Goal: Information Seeking & Learning: Check status

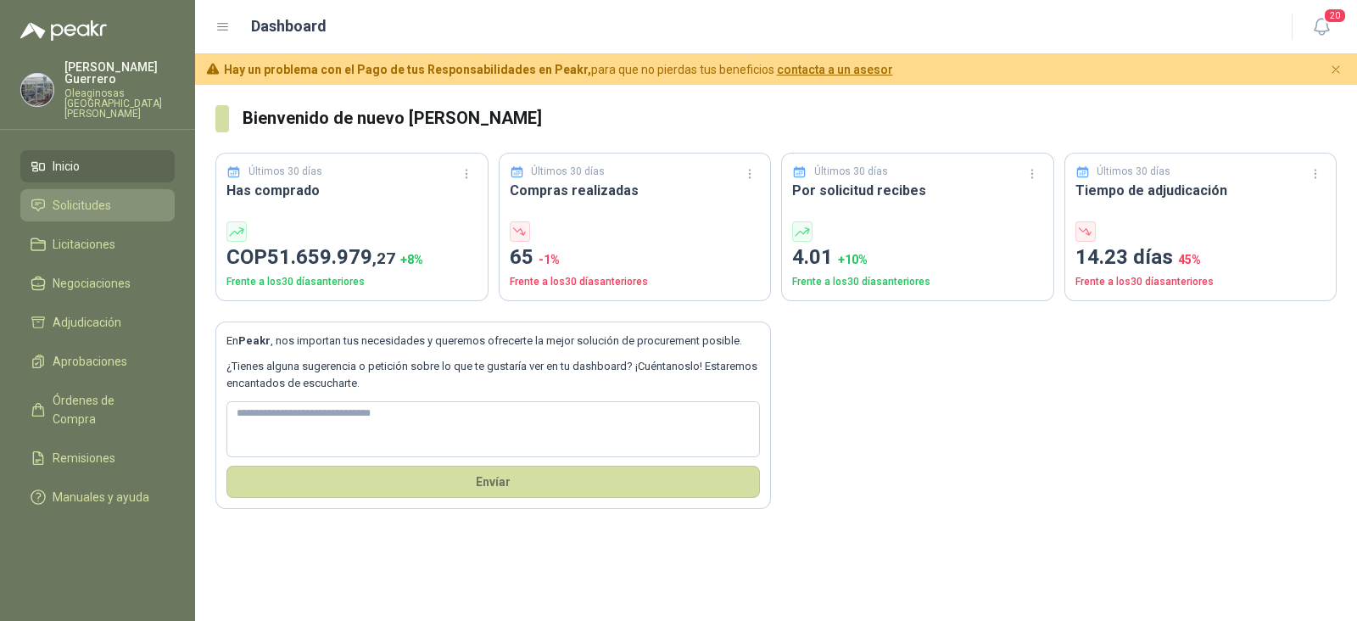
click at [87, 196] on span "Solicitudes" at bounding box center [82, 205] width 59 height 19
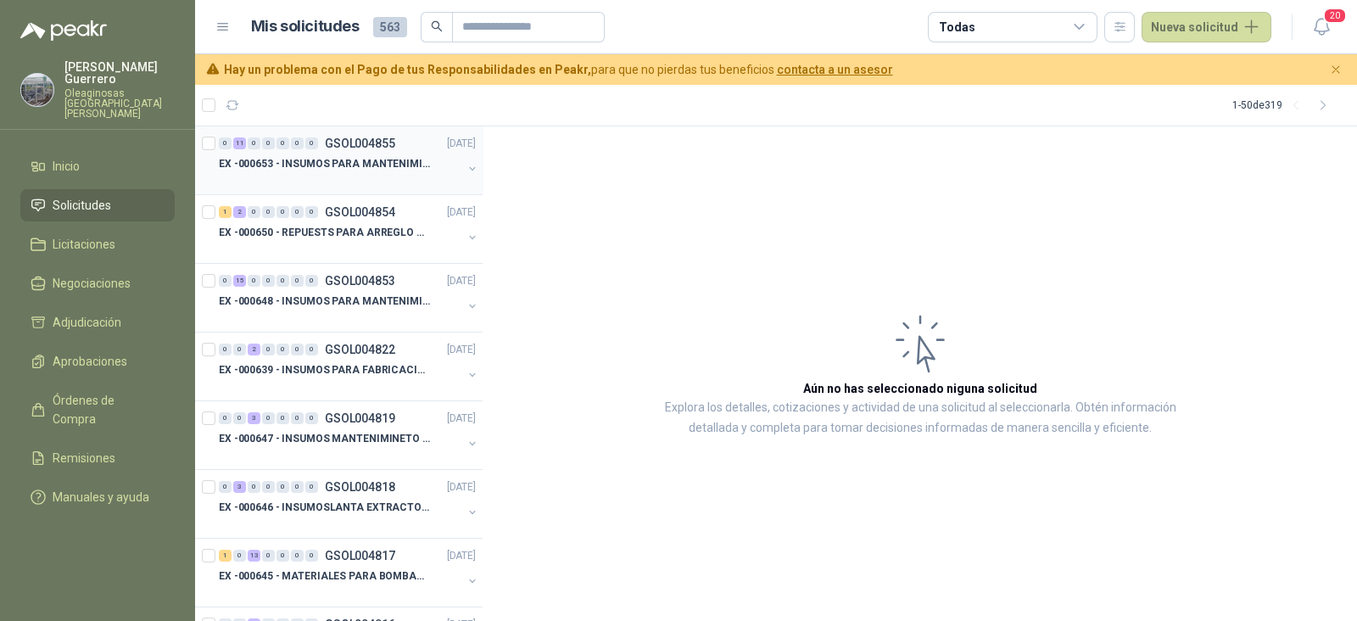
click at [377, 175] on div at bounding box center [340, 181] width 243 height 14
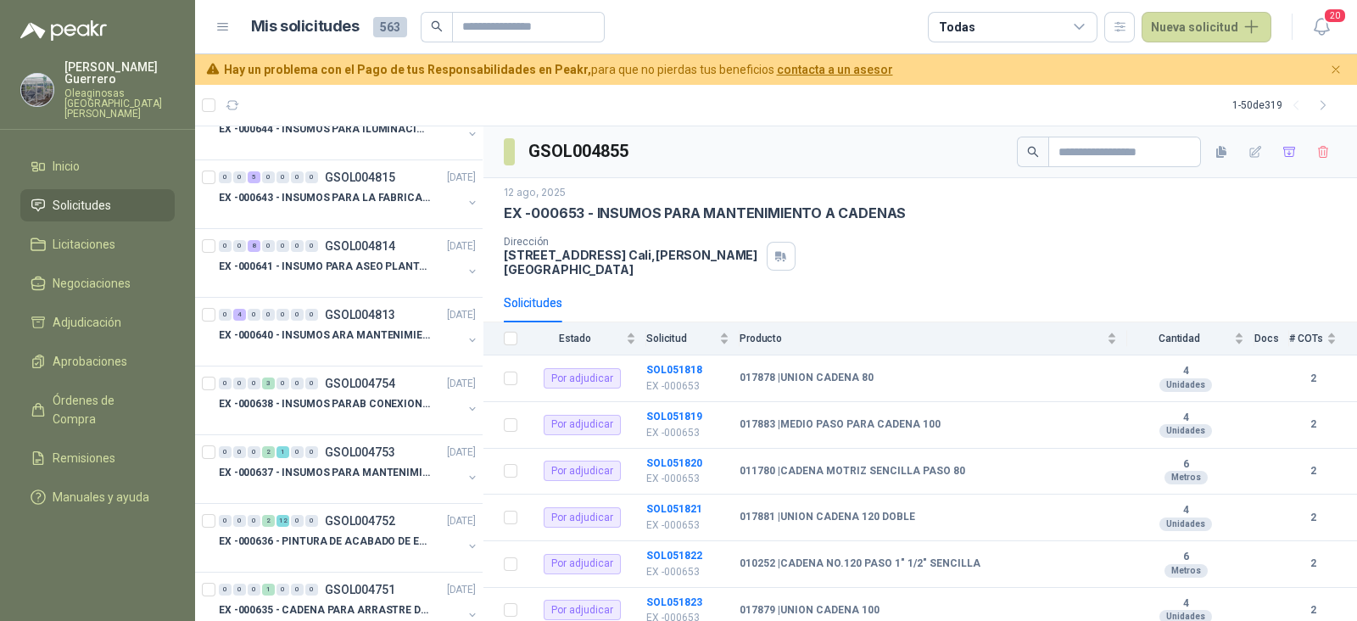
scroll to position [530, 0]
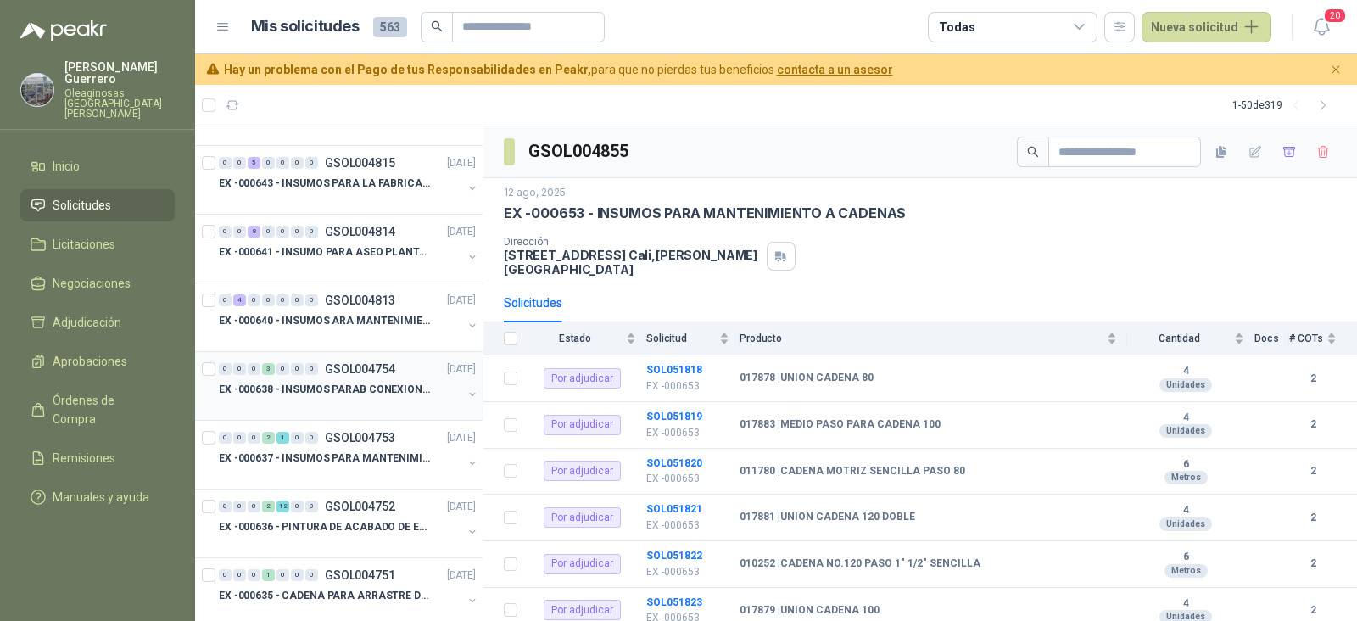
click at [346, 392] on p "EX -000638 - INSUMOS PARAB CONEXION DE [GEOGRAPHIC_DATA] Y A" at bounding box center [324, 390] width 211 height 16
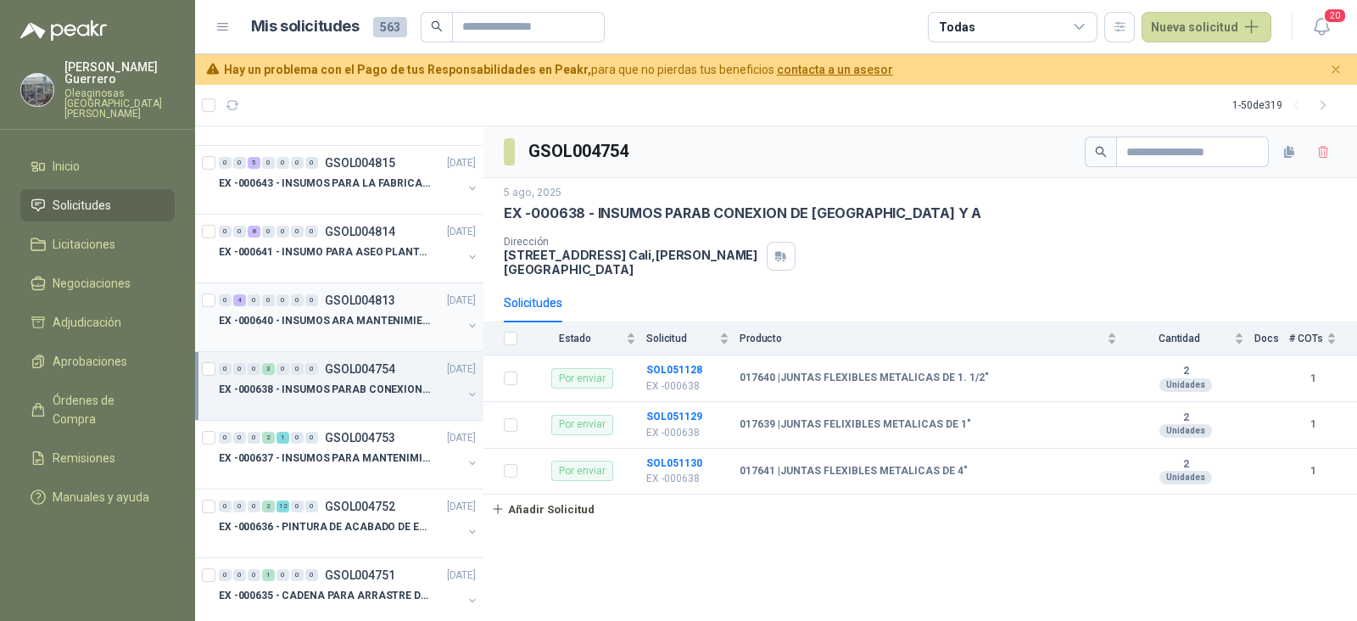
click at [329, 327] on div "EX -000640 - INSUMOS ARA MANTENIMIENTO MECANICO" at bounding box center [340, 320] width 243 height 20
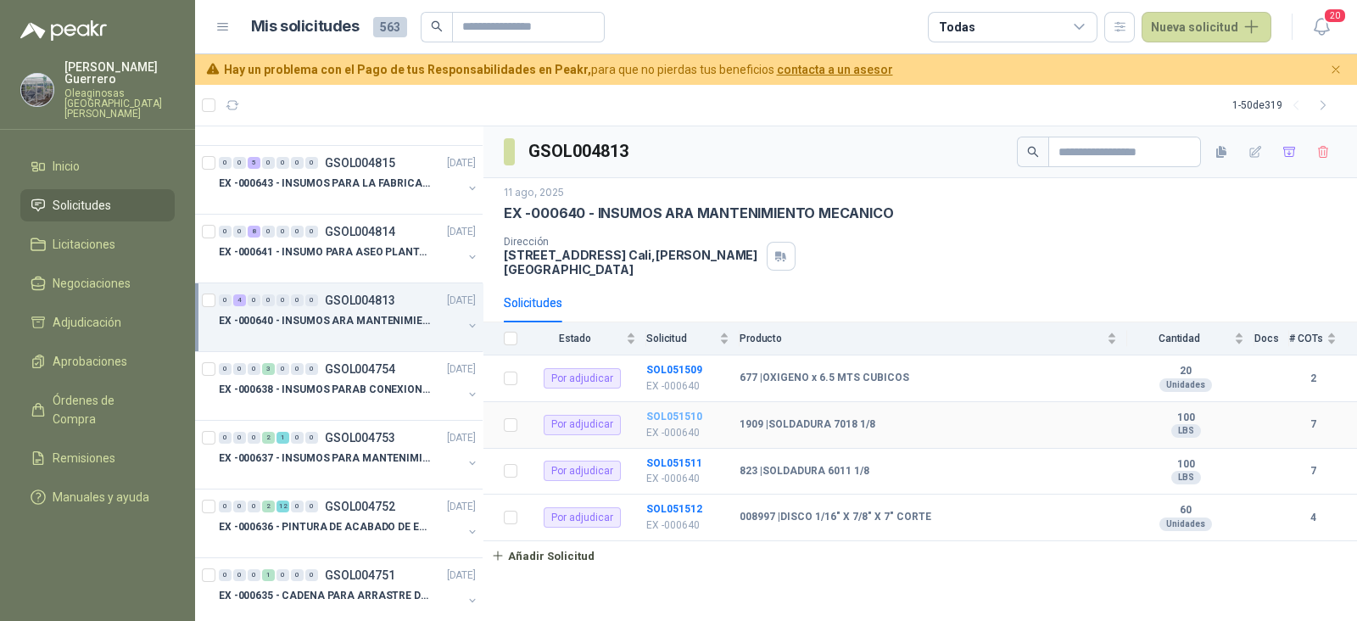
click at [676, 411] on b "SOL051510" at bounding box center [674, 417] width 56 height 12
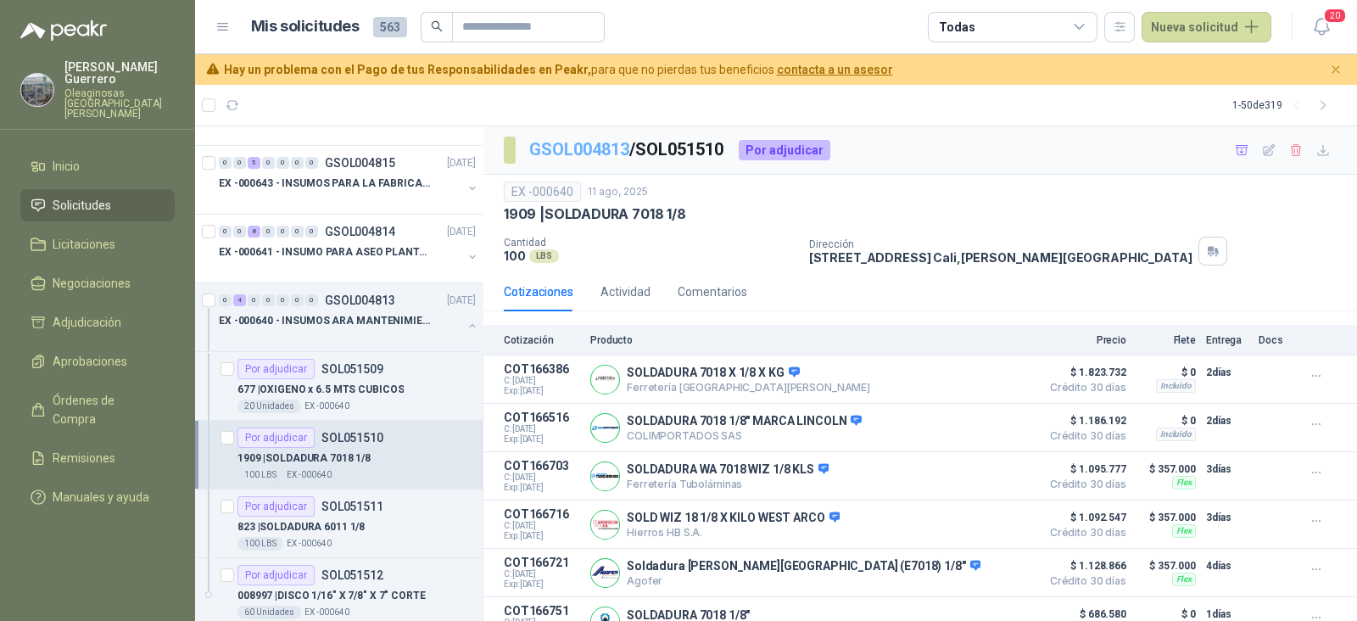
click at [603, 145] on link "GSOL004813" at bounding box center [579, 149] width 100 height 20
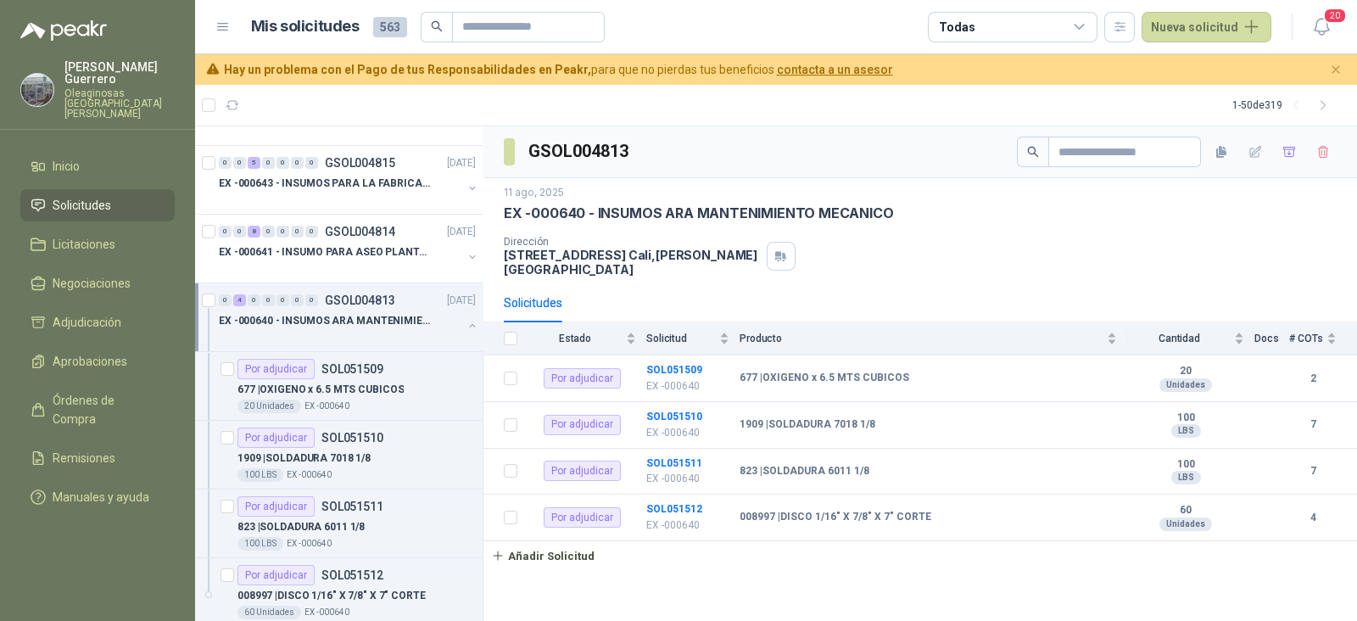
click at [344, 319] on p "EX -000640 - INSUMOS ARA MANTENIMIENTO MECANICO" at bounding box center [324, 321] width 211 height 16
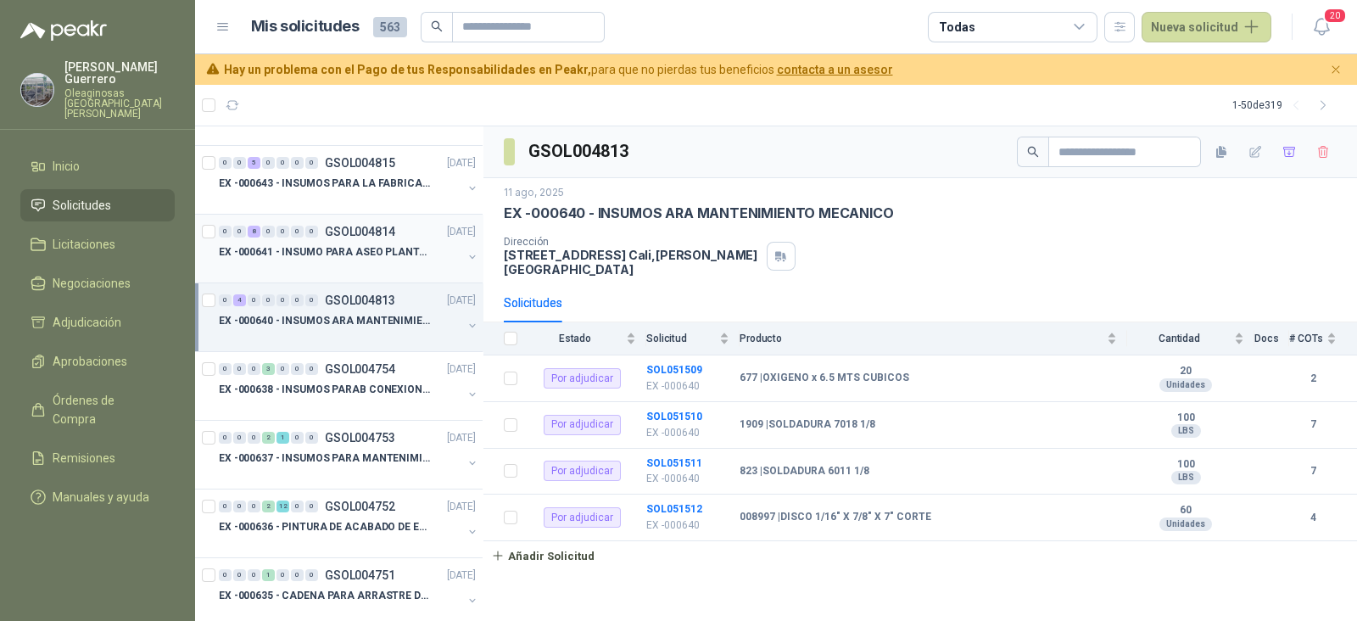
click at [366, 265] on div at bounding box center [340, 269] width 243 height 14
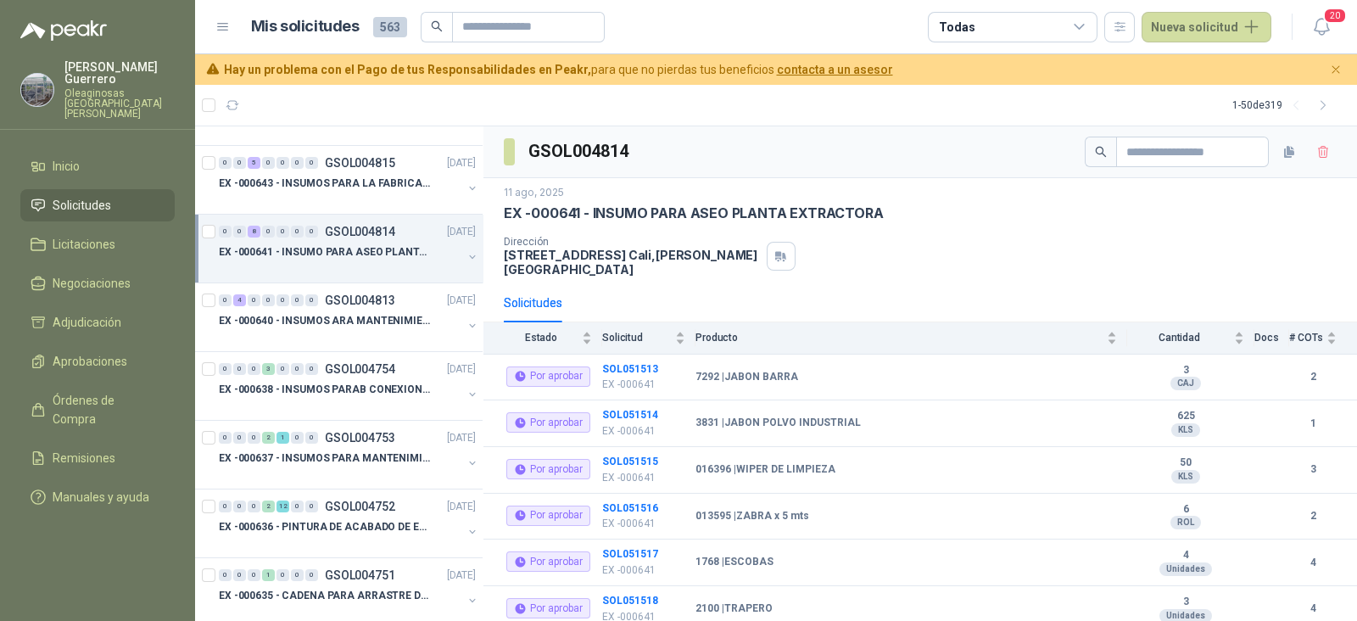
scroll to position [423, 0]
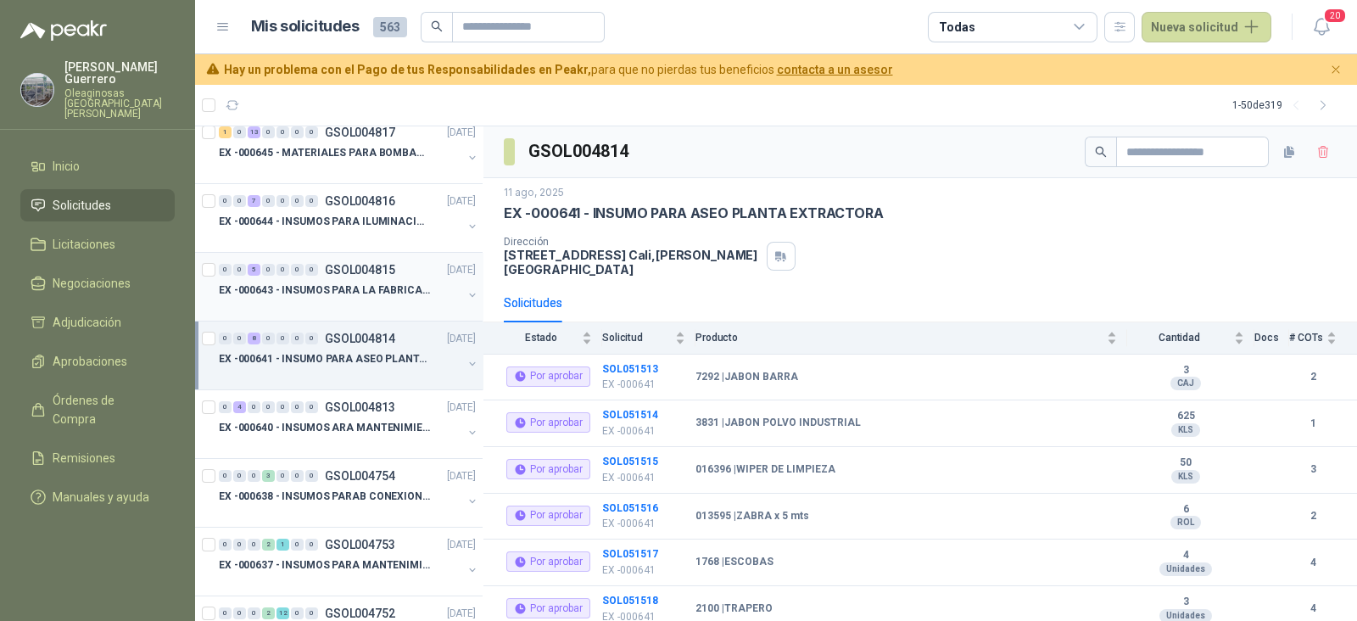
click at [359, 282] on p "EX -000643 - INSUMOS PARA LA FABRICACION DE PLATAF" at bounding box center [324, 290] width 211 height 16
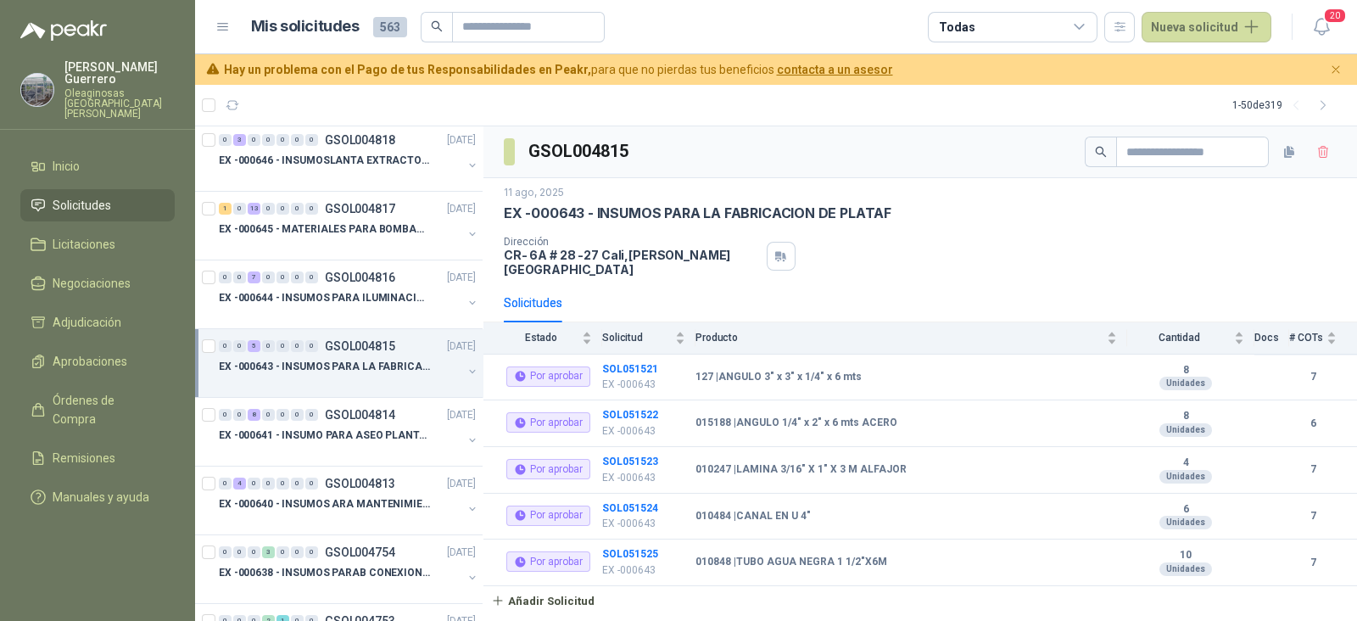
scroll to position [318, 0]
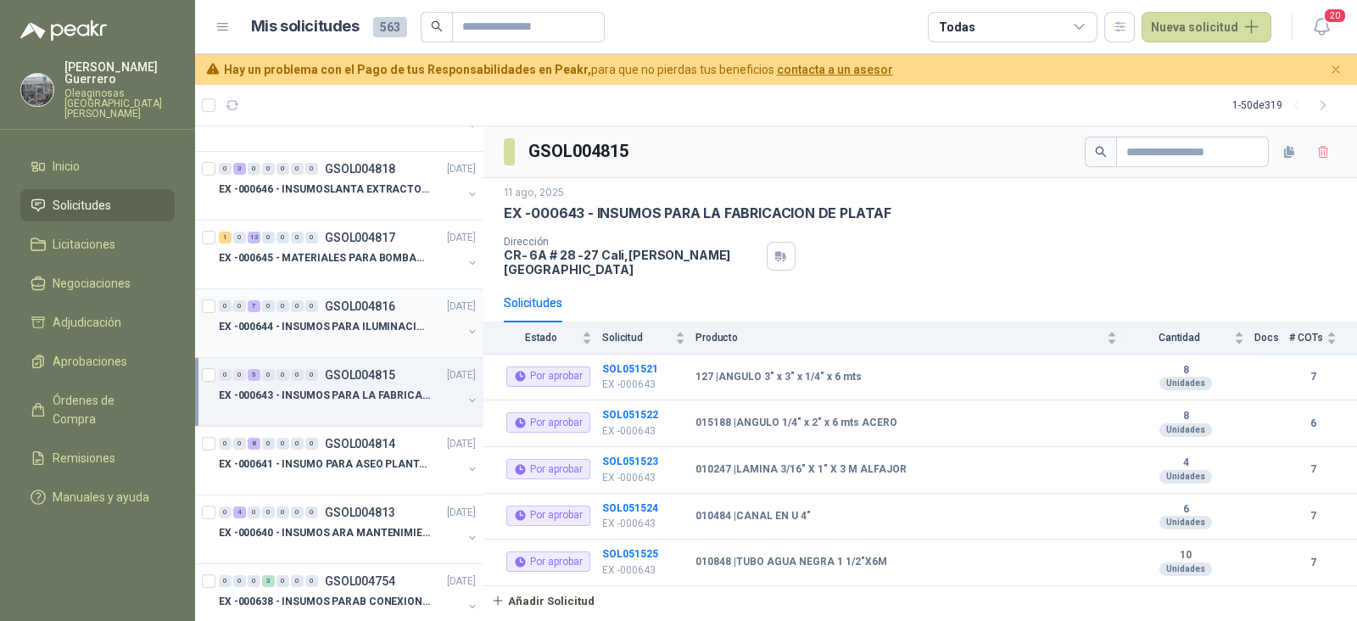
click at [344, 319] on p "EX -000644 - INSUMOS PARA ILUMINACIONN ZONA DE CLA" at bounding box center [324, 327] width 211 height 16
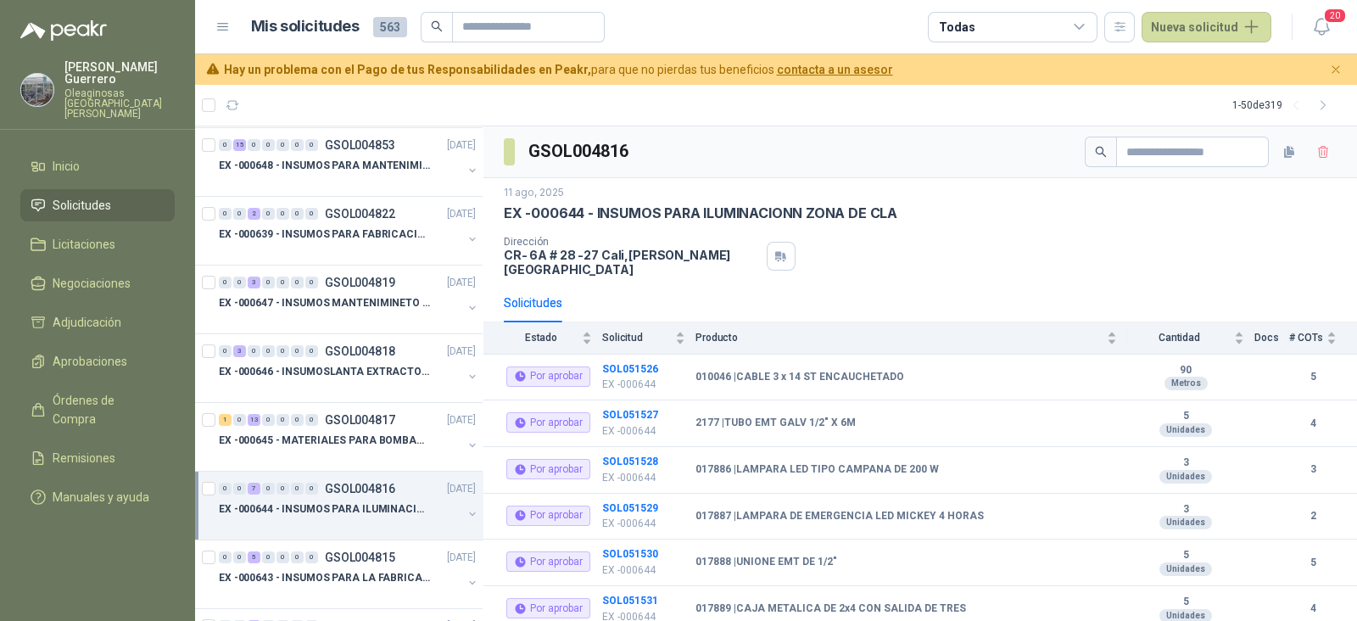
scroll to position [105, 0]
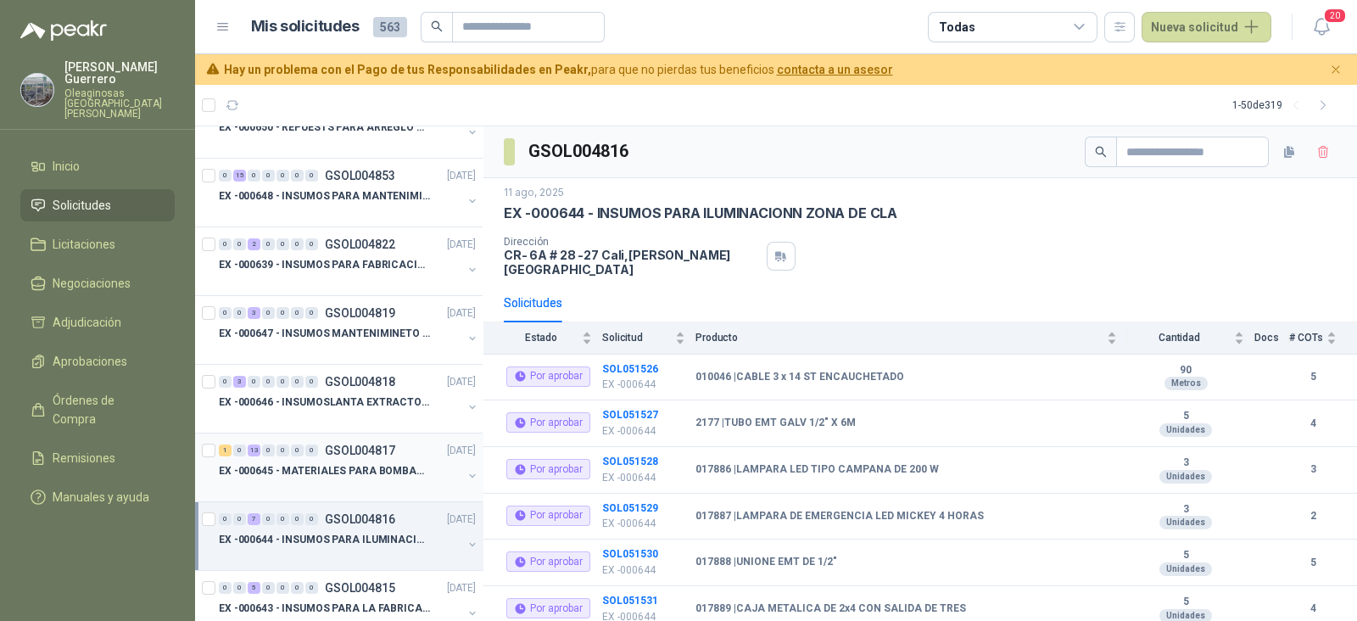
click at [382, 463] on p "EX -000645 - MATERIALES PARA BOMBAS STANDBY PLANTA" at bounding box center [324, 471] width 211 height 16
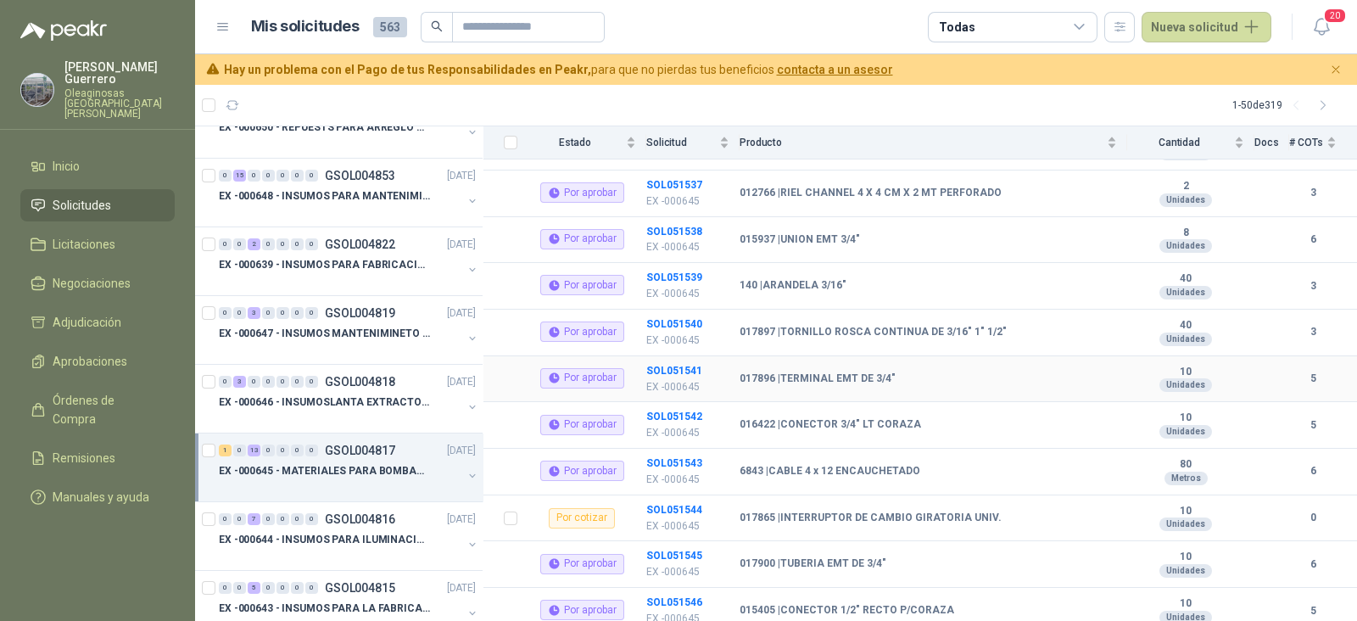
scroll to position [397, 0]
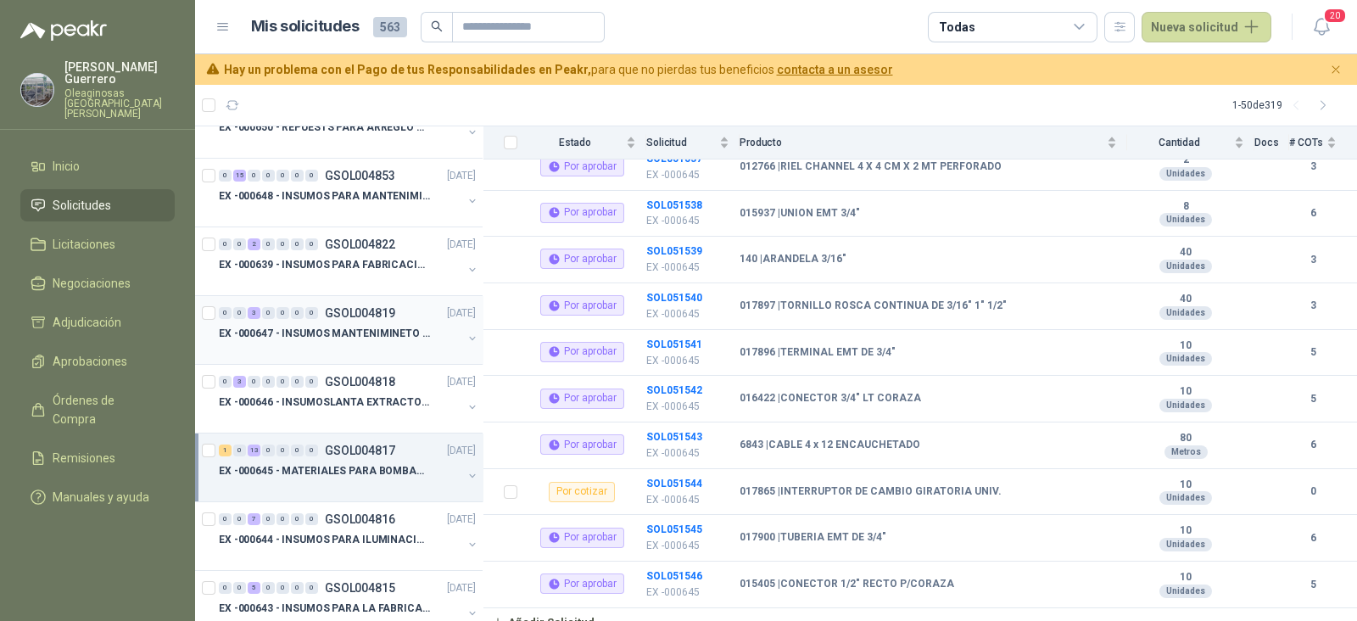
click at [366, 334] on p "EX -000647 - INSUMOS MANTENIMINETO MECANICO" at bounding box center [324, 334] width 211 height 16
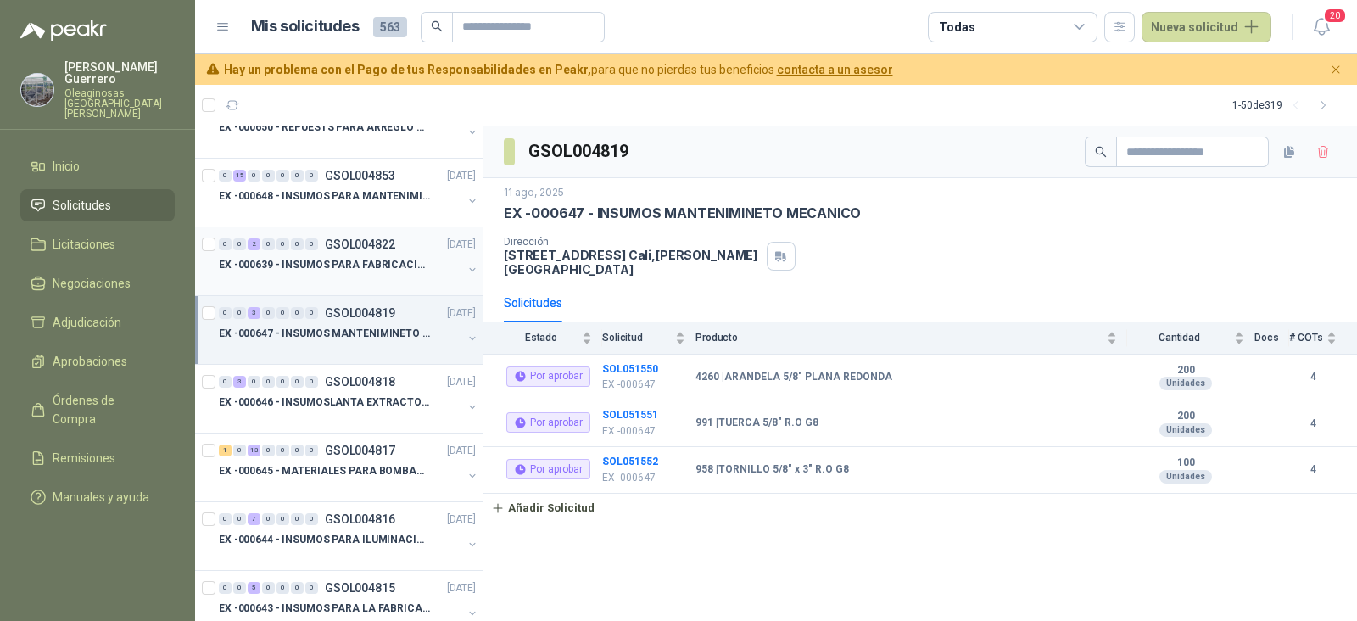
click at [369, 275] on div at bounding box center [340, 282] width 243 height 14
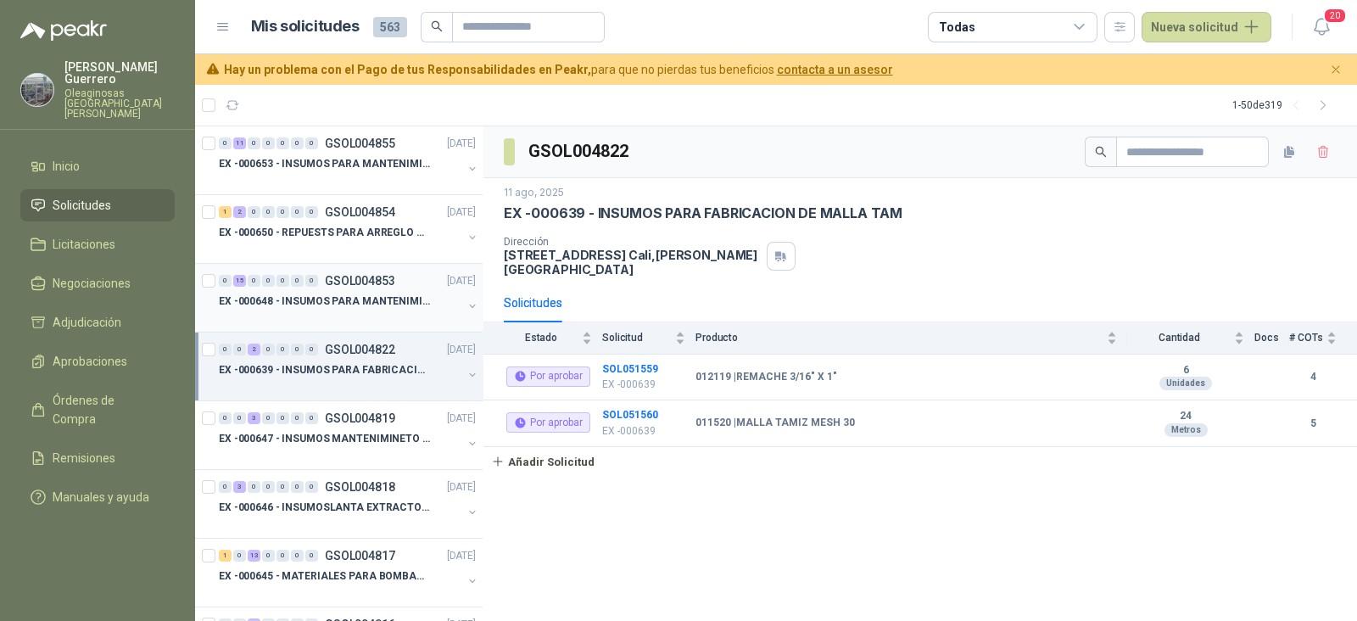
click at [377, 316] on div at bounding box center [340, 318] width 243 height 14
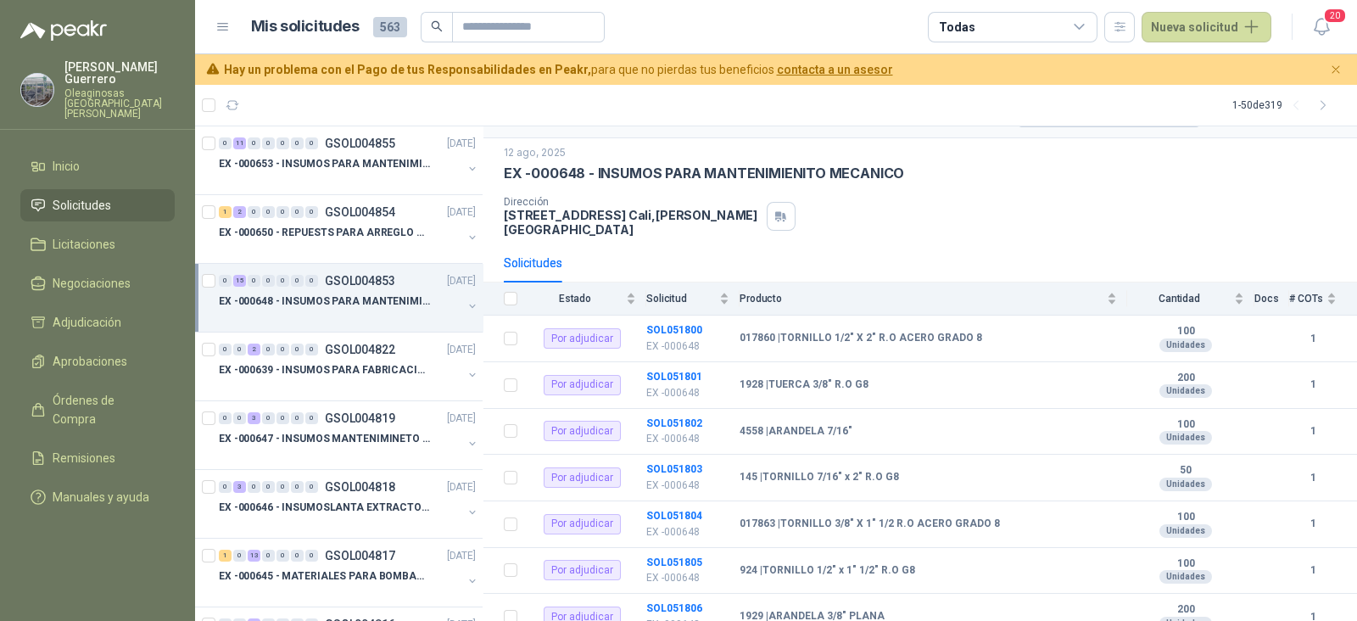
scroll to position [20, 0]
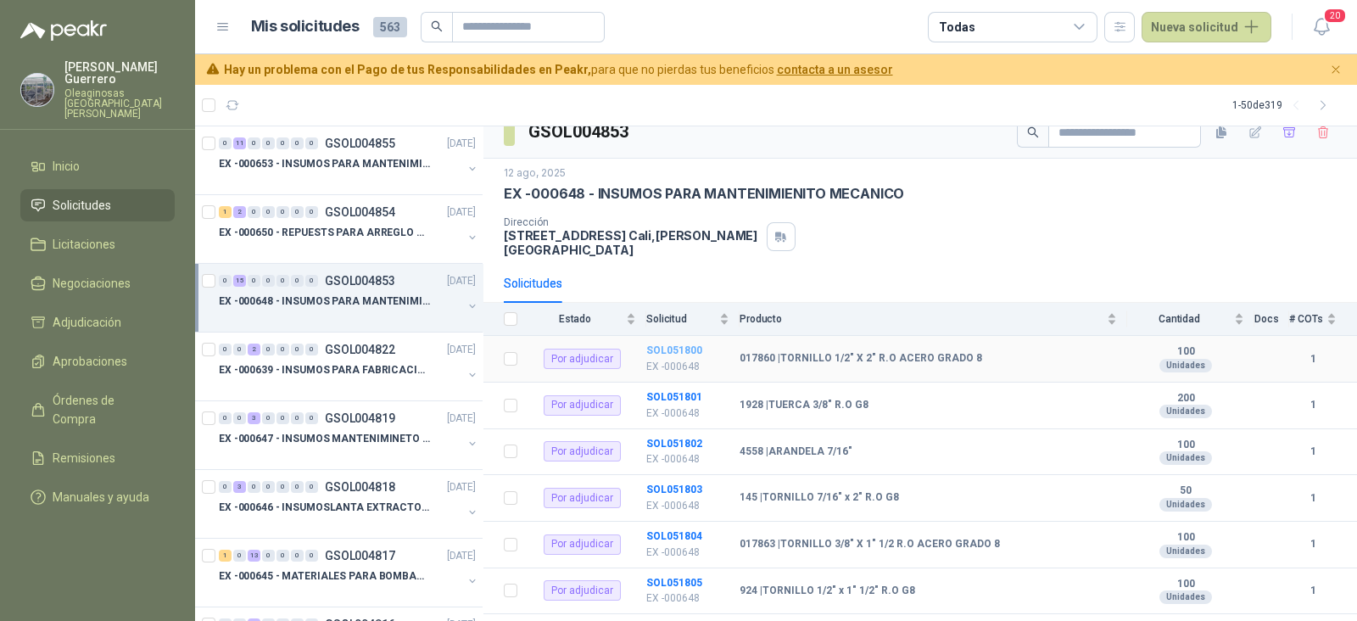
click at [675, 344] on b "SOL051800" at bounding box center [674, 350] width 56 height 12
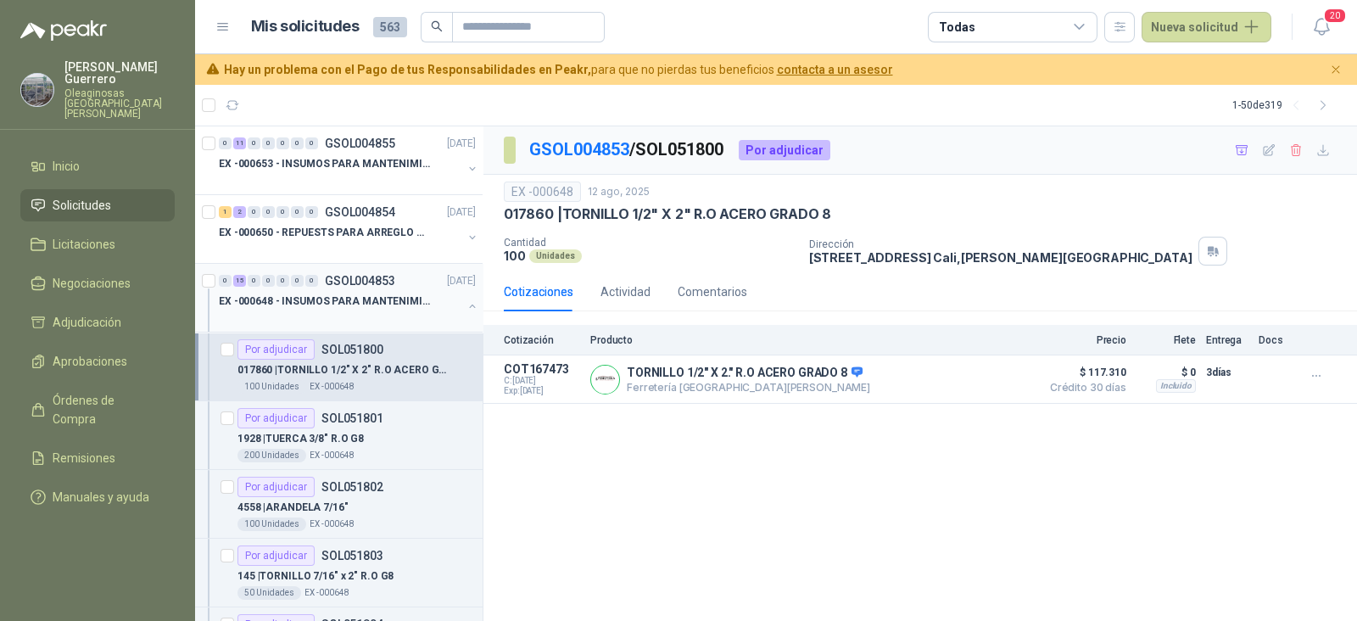
click at [352, 294] on p "EX -000648 - INSUMOS PARA MANTENIMIENITO MECANICO" at bounding box center [324, 301] width 211 height 16
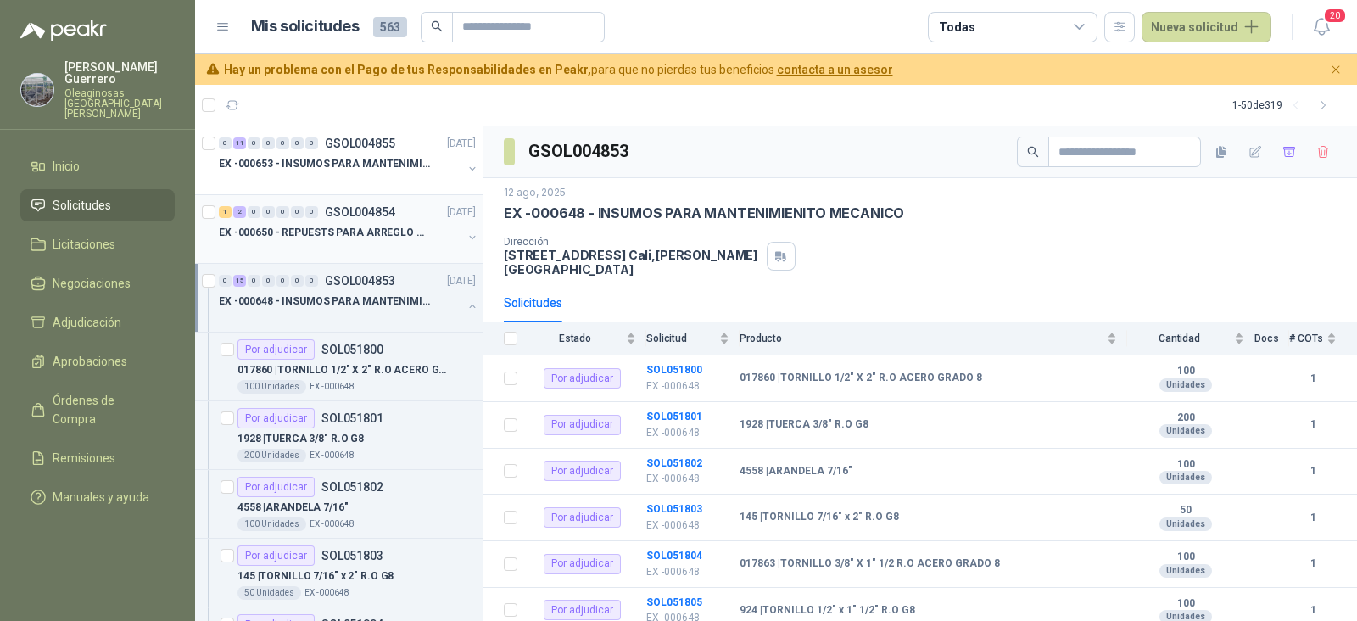
click at [356, 239] on p "EX -000650 - REPUESTS PARA ARREGLO BOMBA DE PLANTA" at bounding box center [324, 233] width 211 height 16
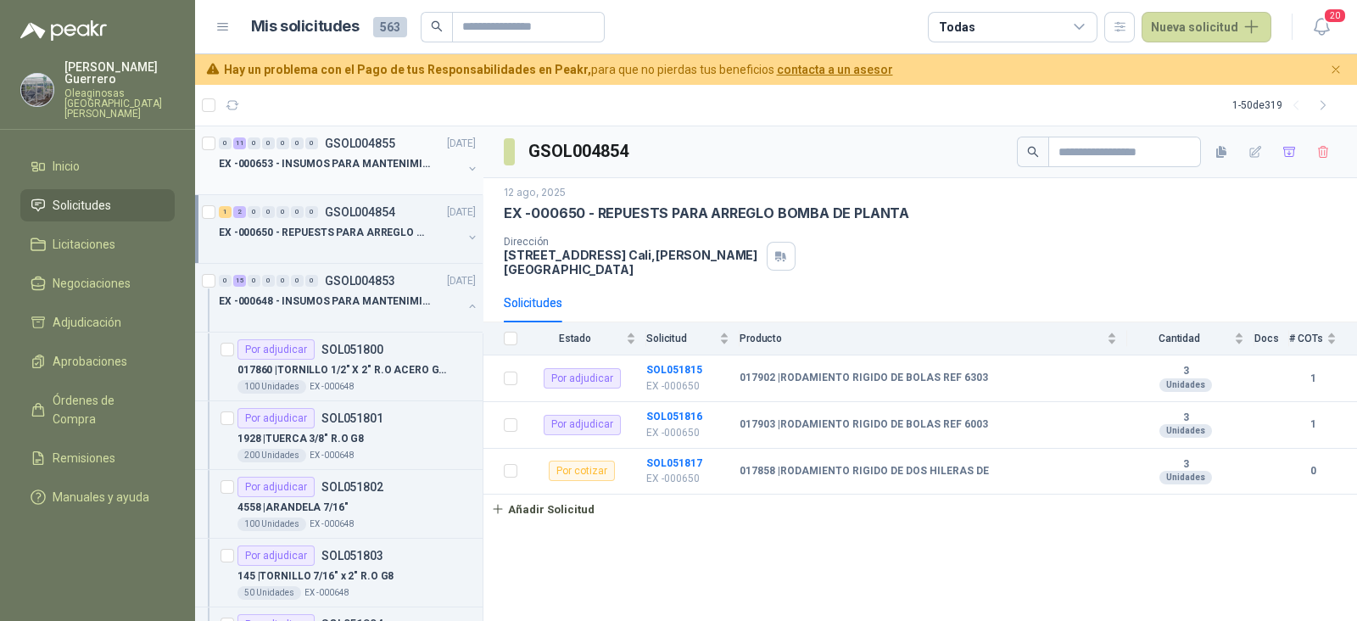
click at [340, 165] on p "EX -000653 - INSUMOS PARA MANTENIMIENTO A CADENAS" at bounding box center [324, 164] width 211 height 16
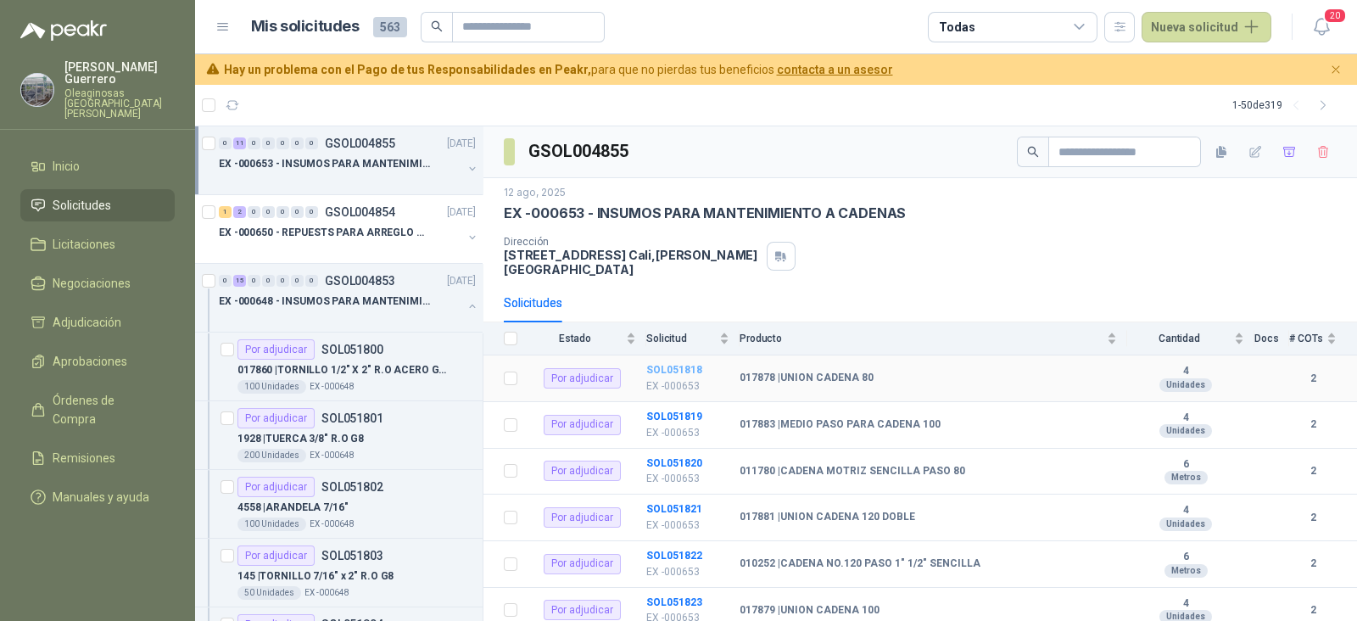
click at [683, 364] on b "SOL051818" at bounding box center [674, 370] width 56 height 12
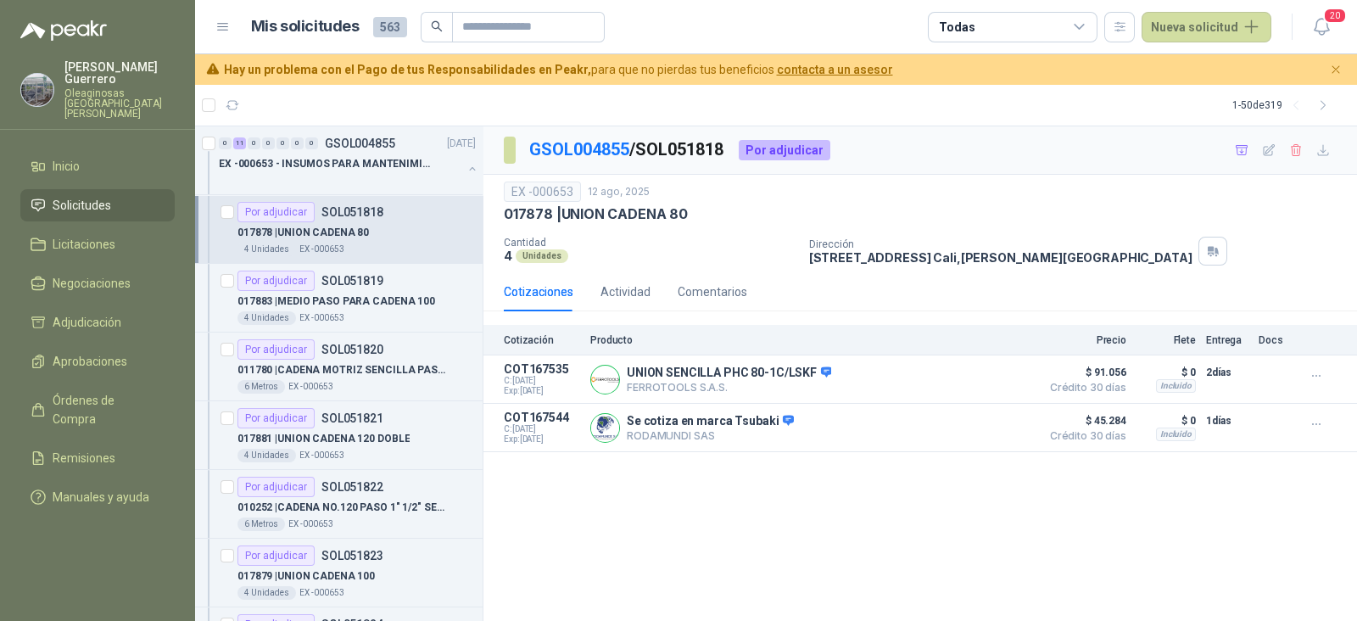
click at [333, 206] on p "SOL051818" at bounding box center [352, 212] width 62 height 12
